Goal: Task Accomplishment & Management: Manage account settings

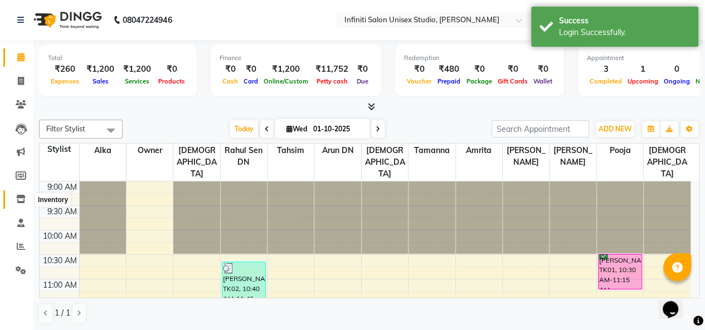
click at [22, 194] on span at bounding box center [21, 199] width 20 height 13
select select
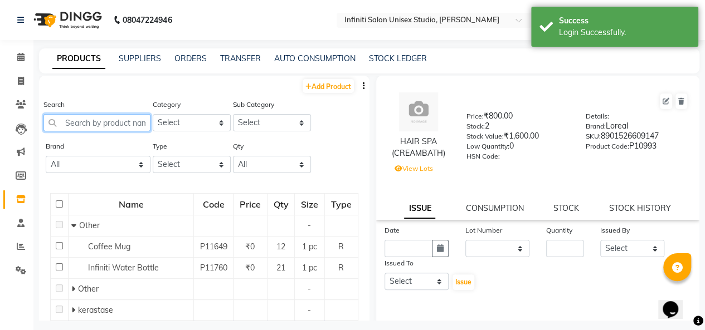
click at [76, 125] on input "text" at bounding box center [96, 122] width 107 height 17
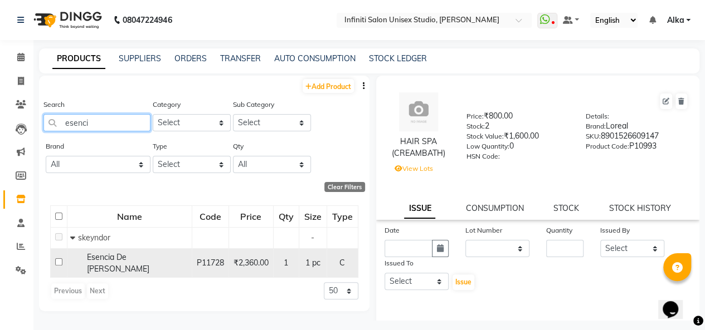
type input "esenci"
click at [57, 259] on input "checkbox" at bounding box center [58, 262] width 7 height 7
checkbox input "true"
select select
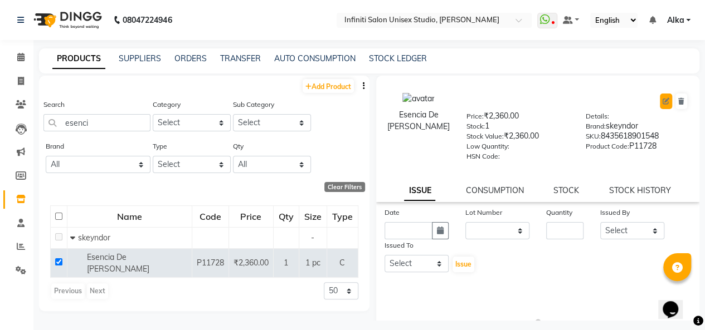
click at [663, 101] on icon at bounding box center [666, 101] width 7 height 7
select select "C"
select select "903101150"
select select "903101167"
select select "true"
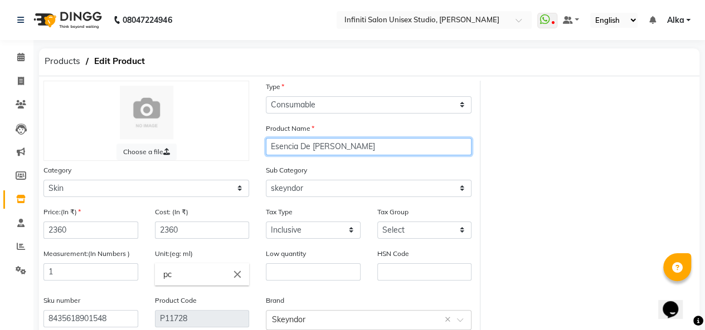
click at [269, 144] on input "Esencia De [PERSON_NAME]" at bounding box center [369, 146] width 206 height 17
click at [290, 147] on input "Spa senses Esencia De [PERSON_NAME]" at bounding box center [369, 146] width 206 height 17
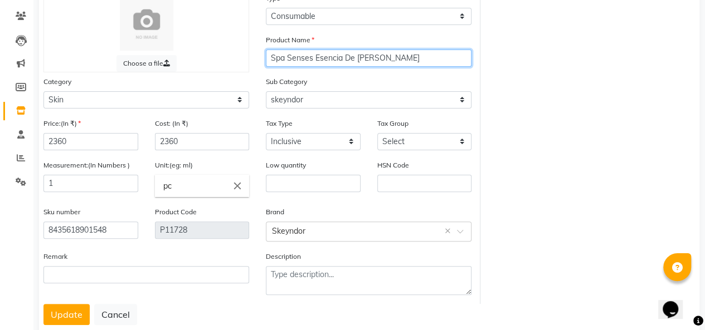
scroll to position [114, 0]
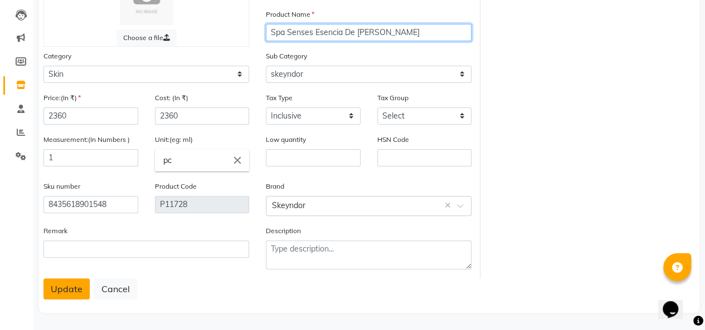
type input "Spa Senses Esencia De [PERSON_NAME]"
click at [57, 287] on button "Update" at bounding box center [66, 289] width 46 height 21
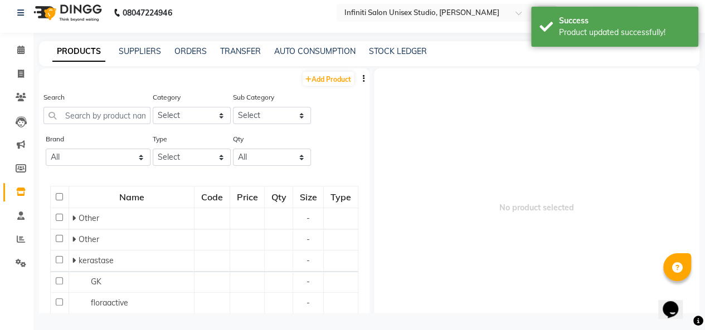
scroll to position [7, 0]
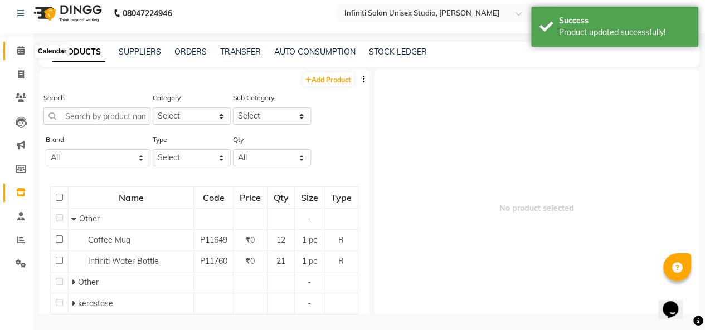
click at [23, 55] on span at bounding box center [21, 51] width 20 height 13
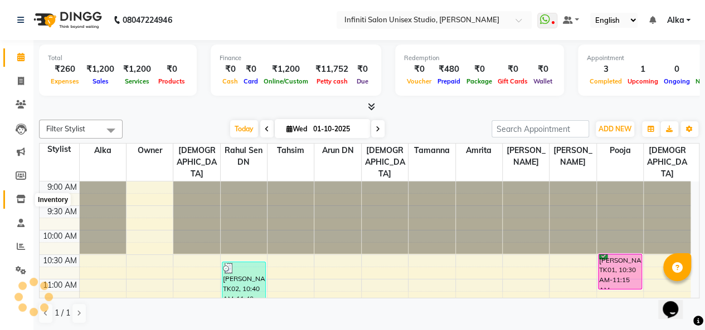
click at [26, 198] on span at bounding box center [21, 199] width 20 height 13
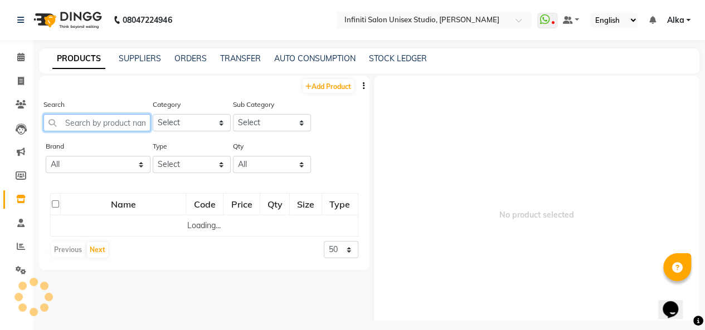
click at [85, 124] on input "text" at bounding box center [96, 122] width 107 height 17
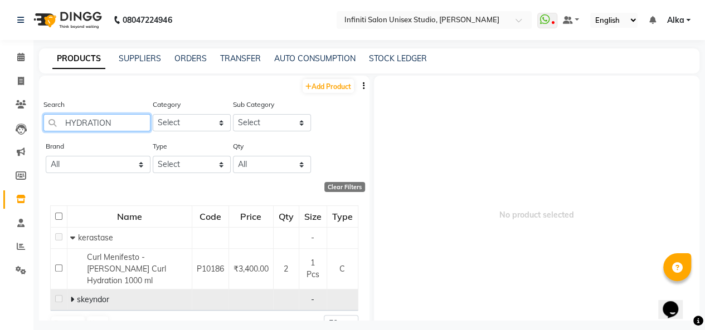
type input "HYDRATION"
click at [71, 296] on icon at bounding box center [72, 300] width 4 height 8
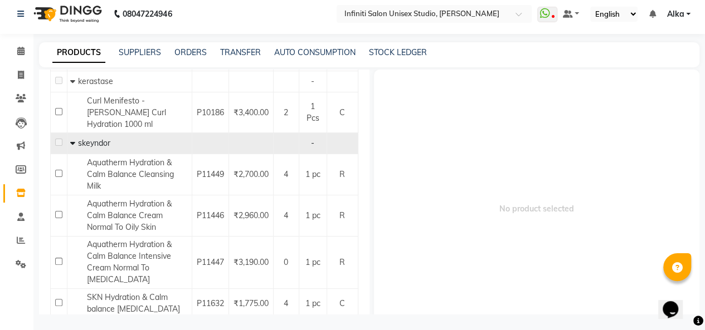
scroll to position [178, 0]
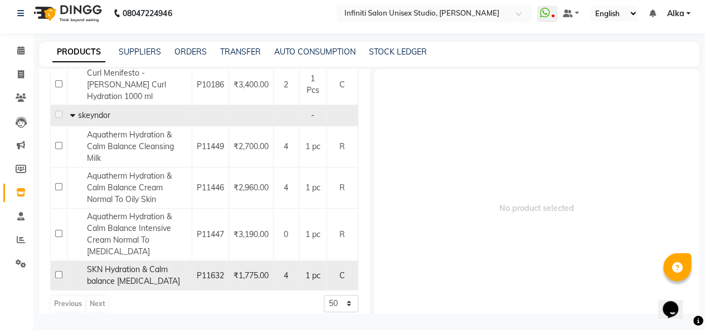
click at [57, 271] on input "checkbox" at bounding box center [58, 274] width 7 height 7
checkbox input "true"
select select
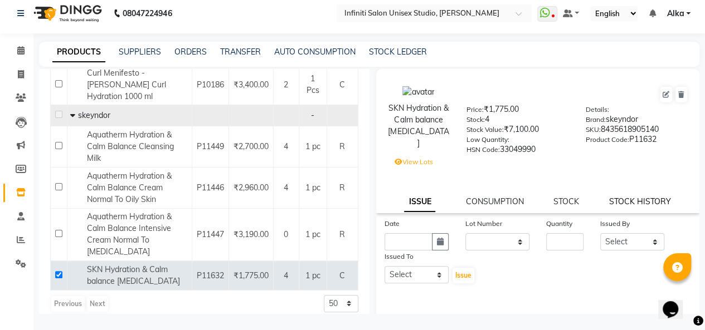
click at [629, 203] on link "STOCK HISTORY" at bounding box center [640, 202] width 62 height 10
select select "all"
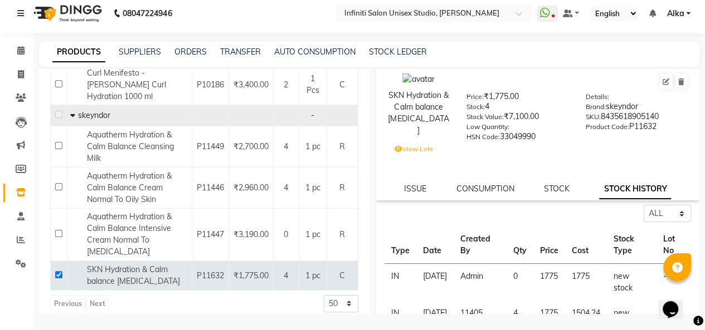
scroll to position [0, 0]
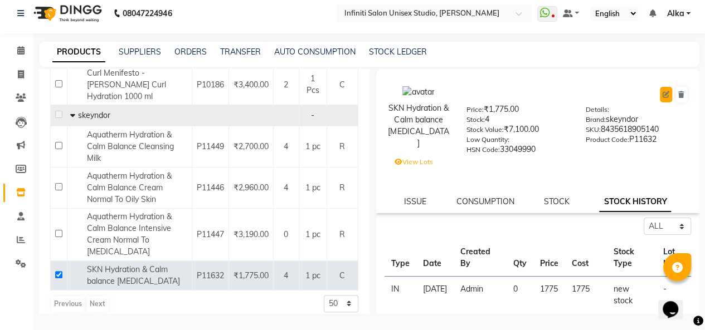
click at [663, 96] on icon at bounding box center [666, 94] width 7 height 7
select select "true"
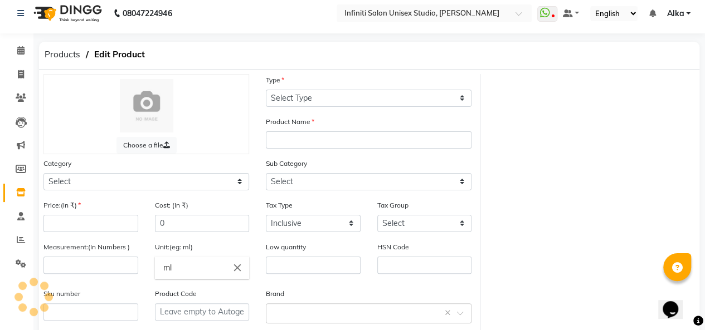
select select "C"
type input "SKN Hydration & Calm balance [MEDICAL_DATA]"
select select
type input "1775"
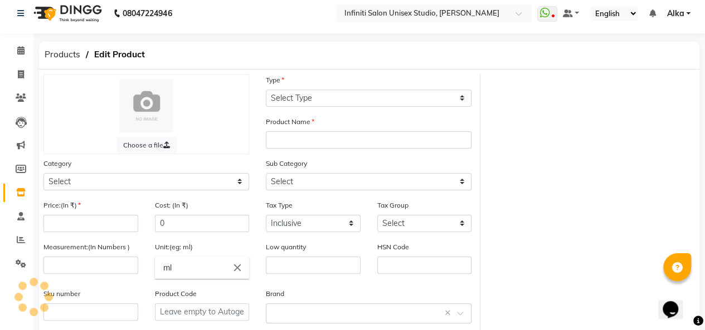
type input "1"
type input "pc"
type input "33049990"
type input "8435618905140"
type input "P11632"
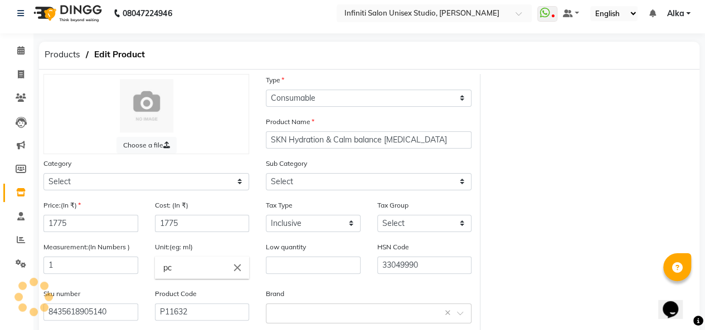
select select "903101150"
select select "903101167"
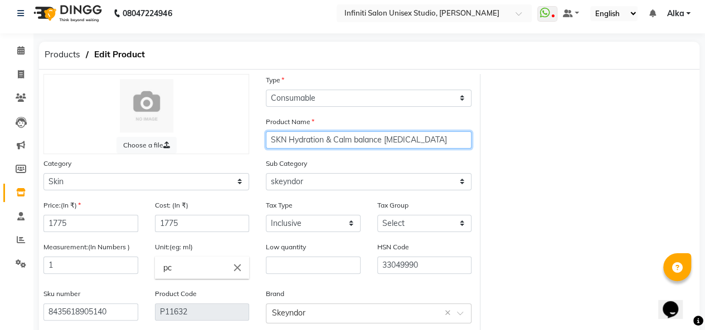
click at [438, 138] on input "SKN Hydration & Calm balance [MEDICAL_DATA]" at bounding box center [369, 140] width 206 height 17
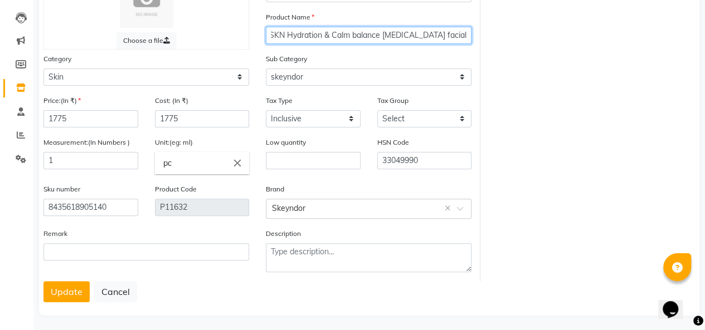
scroll to position [114, 0]
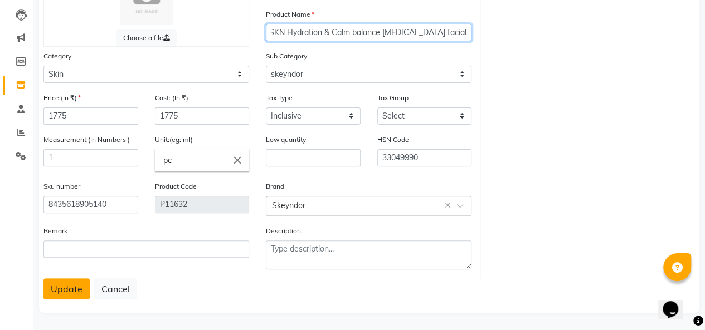
type input "SKN Hydration & Calm balance [MEDICAL_DATA] facial kit"
click at [65, 288] on button "Update" at bounding box center [66, 289] width 46 height 21
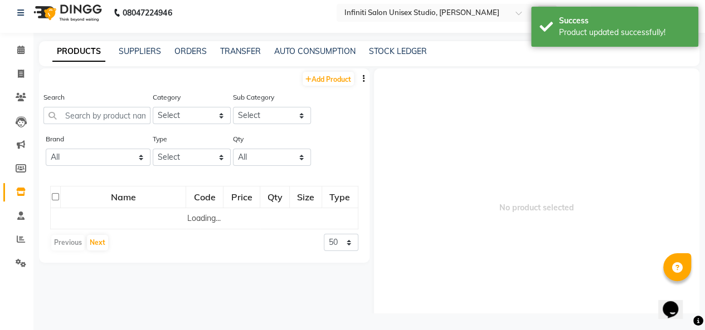
scroll to position [7, 0]
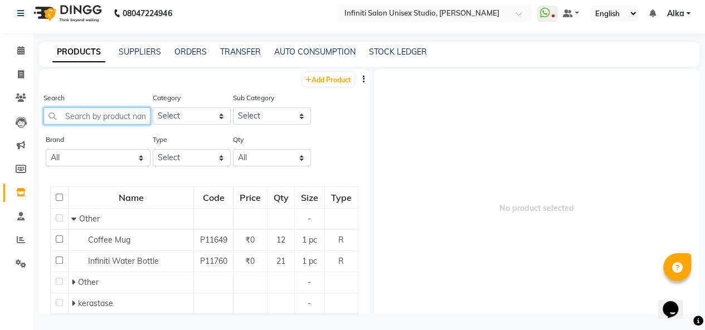
click at [70, 111] on input "text" at bounding box center [96, 116] width 107 height 17
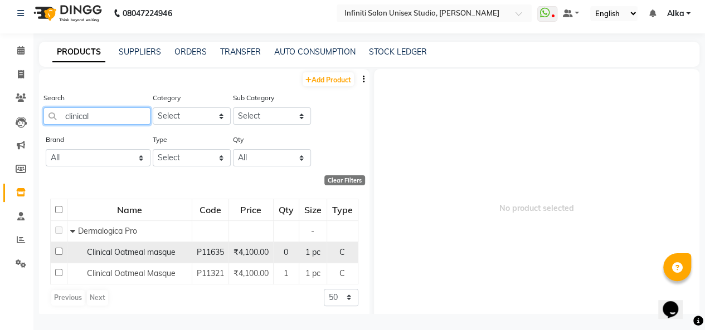
type input "clinical"
click at [59, 251] on input "checkbox" at bounding box center [58, 251] width 7 height 7
checkbox input "true"
select select
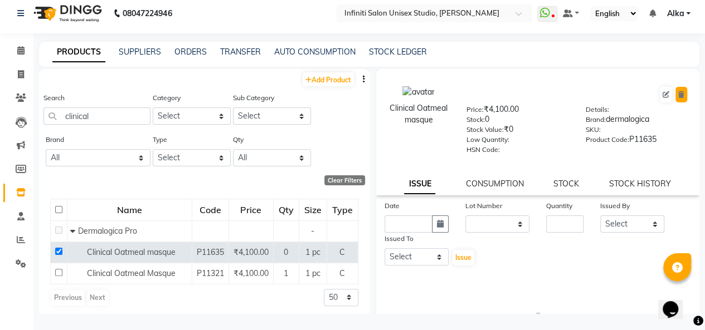
click at [675, 98] on button at bounding box center [681, 95] width 12 height 16
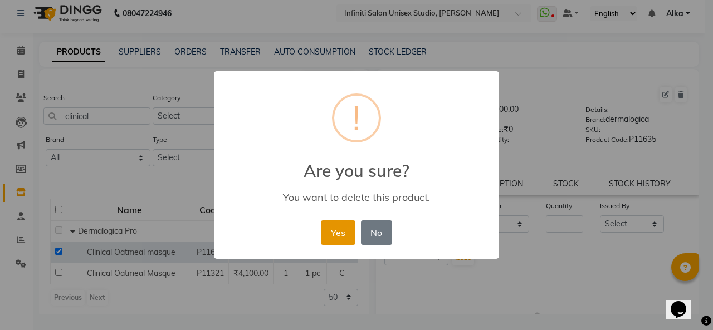
click at [336, 232] on button "Yes" at bounding box center [338, 233] width 34 height 25
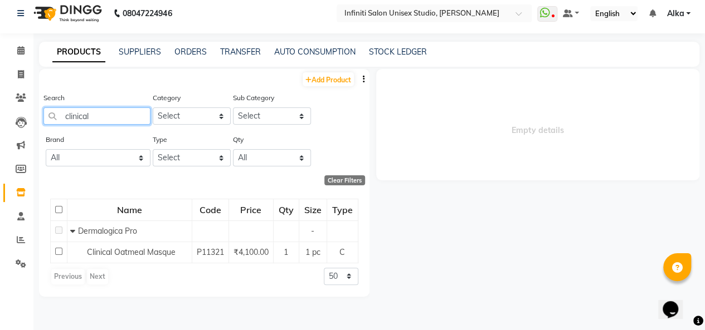
click at [95, 114] on input "clinical" at bounding box center [96, 116] width 107 height 17
type input "c"
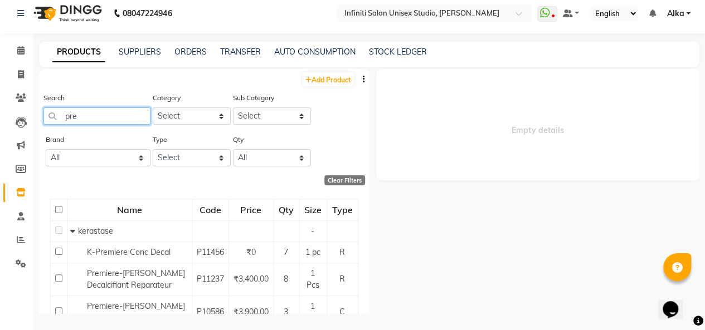
click at [75, 114] on input "pre" at bounding box center [96, 116] width 107 height 17
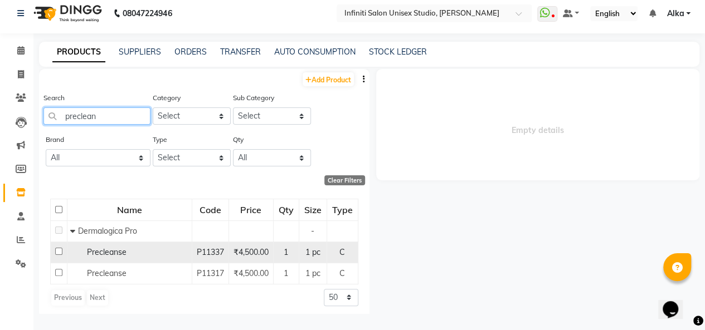
type input "preclean"
click at [56, 252] on input "checkbox" at bounding box center [58, 251] width 7 height 7
checkbox input "true"
select select
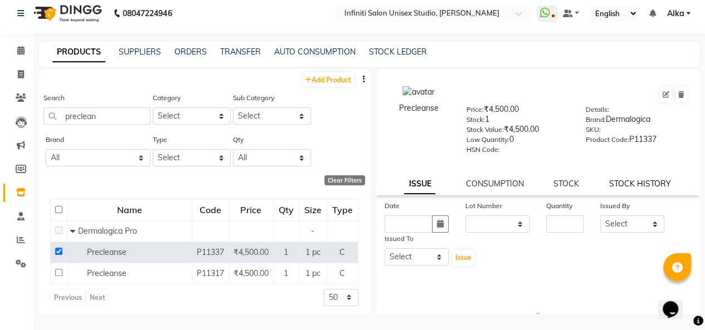
click at [610, 186] on link "STOCK HISTORY" at bounding box center [640, 184] width 62 height 10
select select "all"
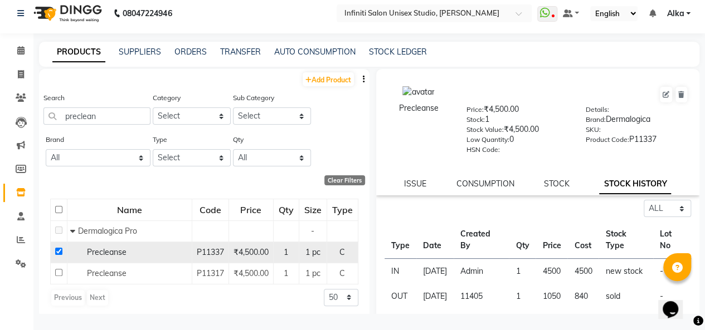
click at [58, 252] on input "checkbox" at bounding box center [58, 251] width 7 height 7
checkbox input "false"
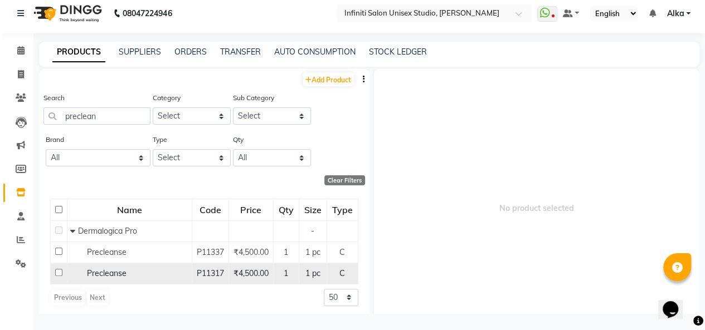
click at [57, 274] on input "checkbox" at bounding box center [58, 272] width 7 height 7
checkbox input "true"
select select
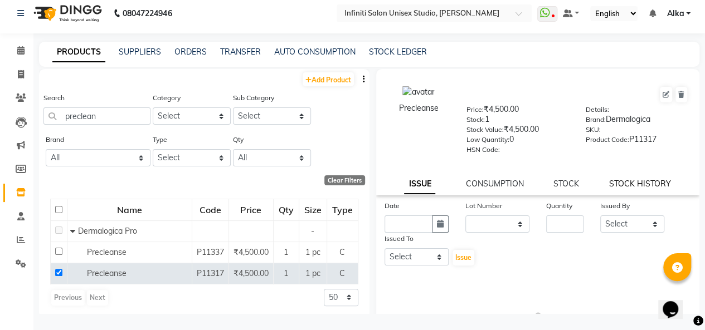
click at [640, 186] on link "STOCK HISTORY" at bounding box center [640, 184] width 62 height 10
select select "all"
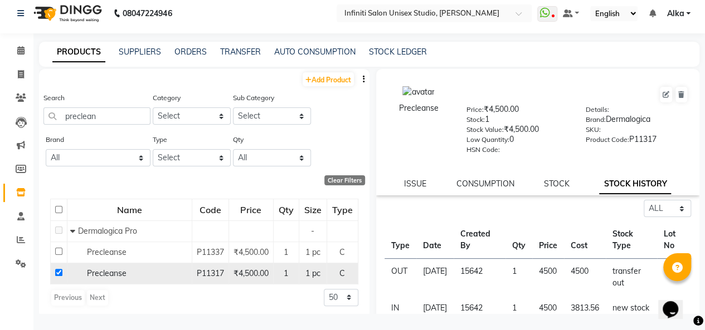
click at [59, 271] on input "checkbox" at bounding box center [58, 272] width 7 height 7
checkbox input "false"
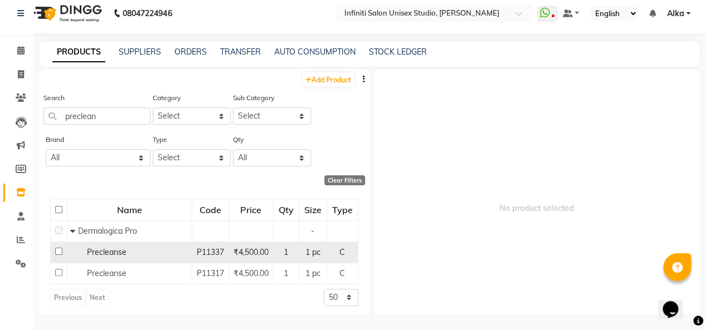
click at [58, 251] on input "checkbox" at bounding box center [58, 251] width 7 height 7
checkbox input "true"
select select
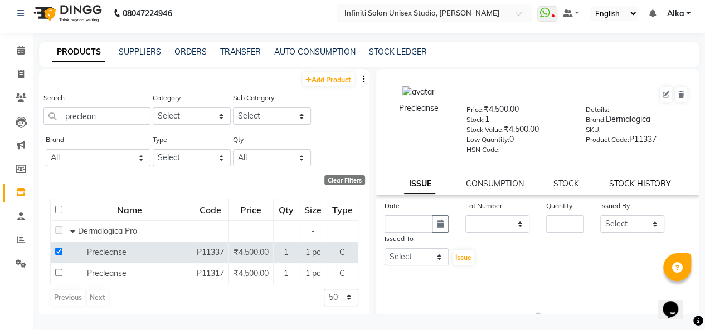
click at [614, 183] on link "STOCK HISTORY" at bounding box center [640, 184] width 62 height 10
select select "all"
